Goal: Task Accomplishment & Management: Use online tool/utility

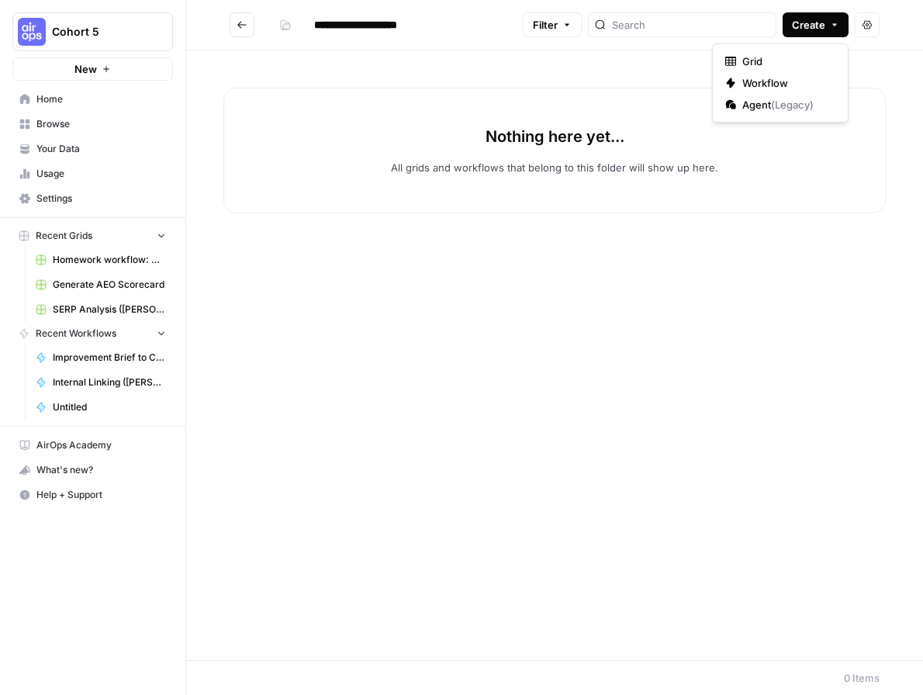
click at [831, 30] on button "Create" at bounding box center [816, 24] width 66 height 25
click at [732, 281] on div "Nothing here yet... All grids and workflows that belong to this folder will sho…" at bounding box center [554, 355] width 737 height 610
